Goal: Navigation & Orientation: Find specific page/section

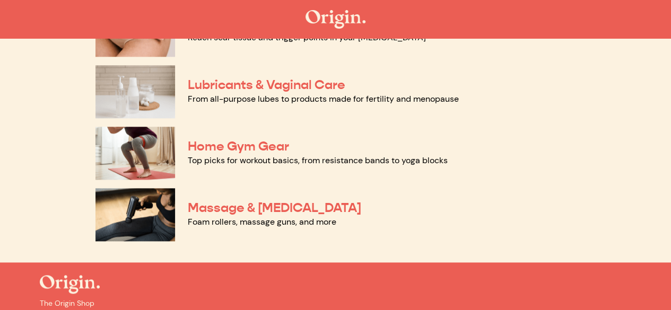
scroll to position [580, 0]
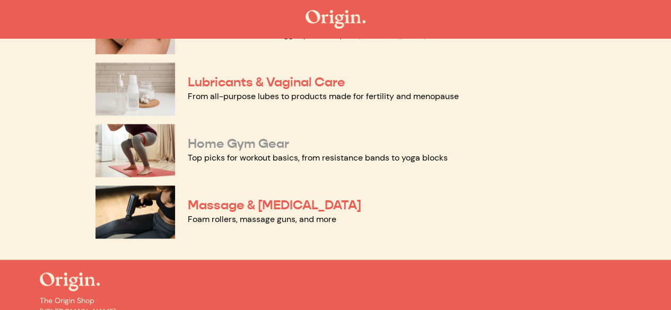
click at [271, 145] on link "Home Gym Gear" at bounding box center [238, 144] width 101 height 16
click at [316, 73] on div "Lubricants & Vaginal Care From all-purpose lubes to products made for fertility…" at bounding box center [335, 89] width 481 height 62
click at [315, 80] on link "Lubricants & Vaginal Care" at bounding box center [267, 82] width 158 height 16
